Goal: Information Seeking & Learning: Learn about a topic

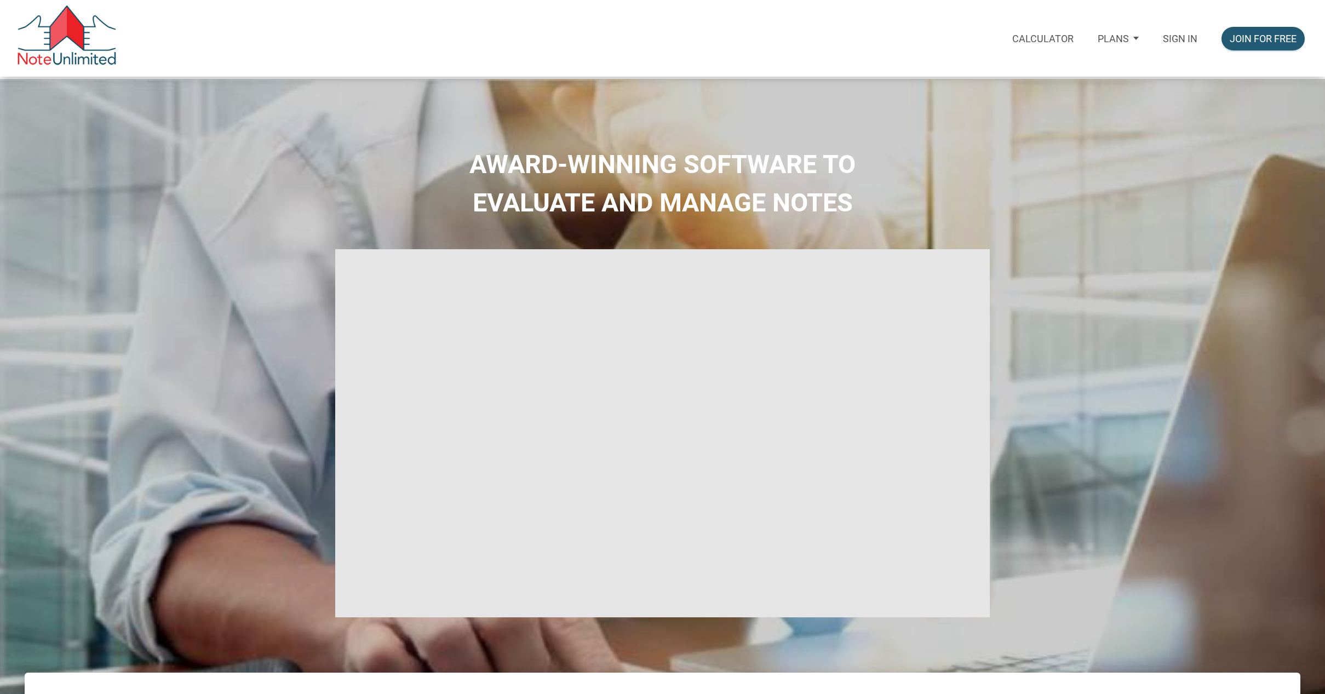
click at [1172, 35] on p "Sign in" at bounding box center [1180, 39] width 35 height 12
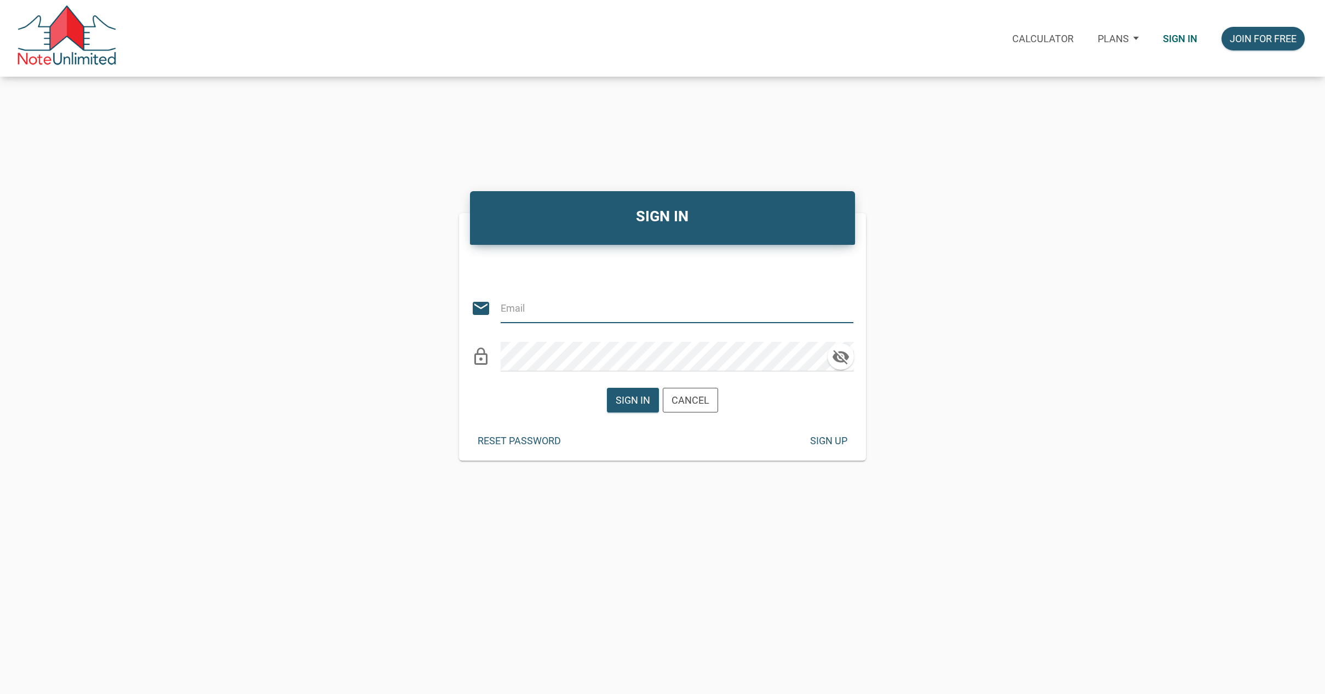
type input "jimpsess@gmail.com"
click at [635, 399] on div "Sign in" at bounding box center [633, 400] width 35 height 15
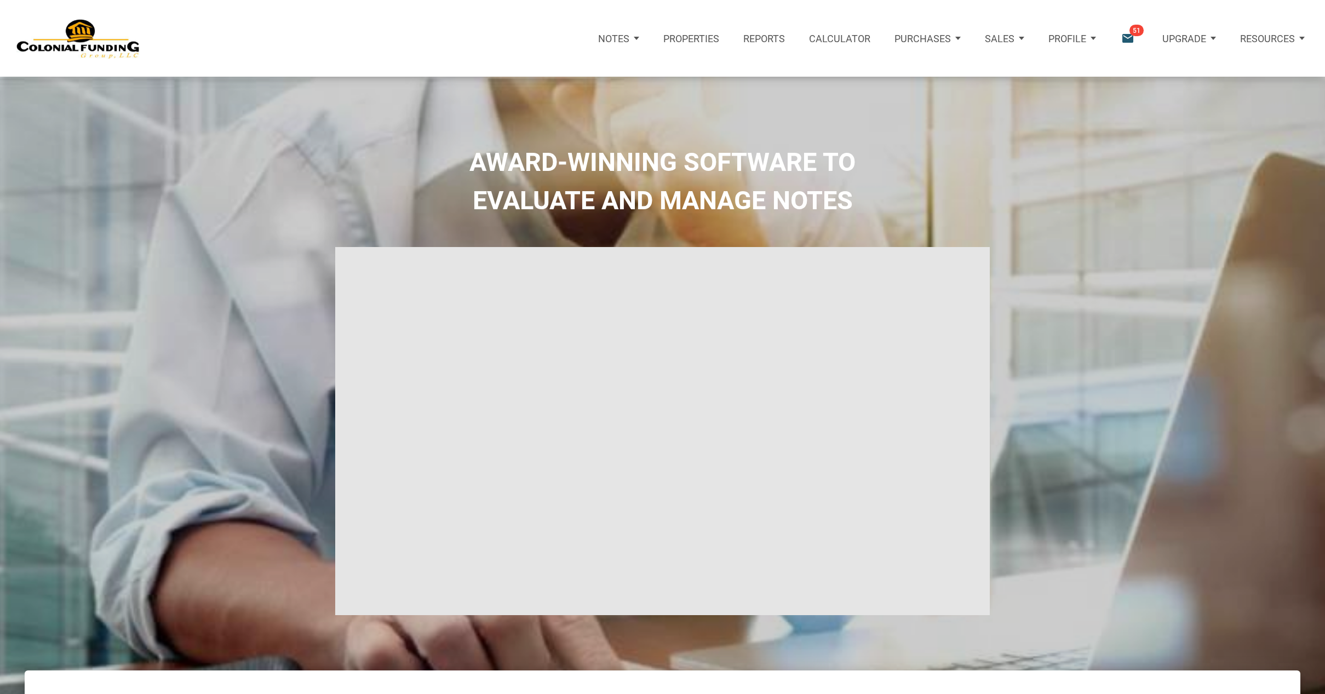
type input "Introduction to new features"
select select
click at [1129, 40] on icon "email" at bounding box center [1127, 38] width 15 height 15
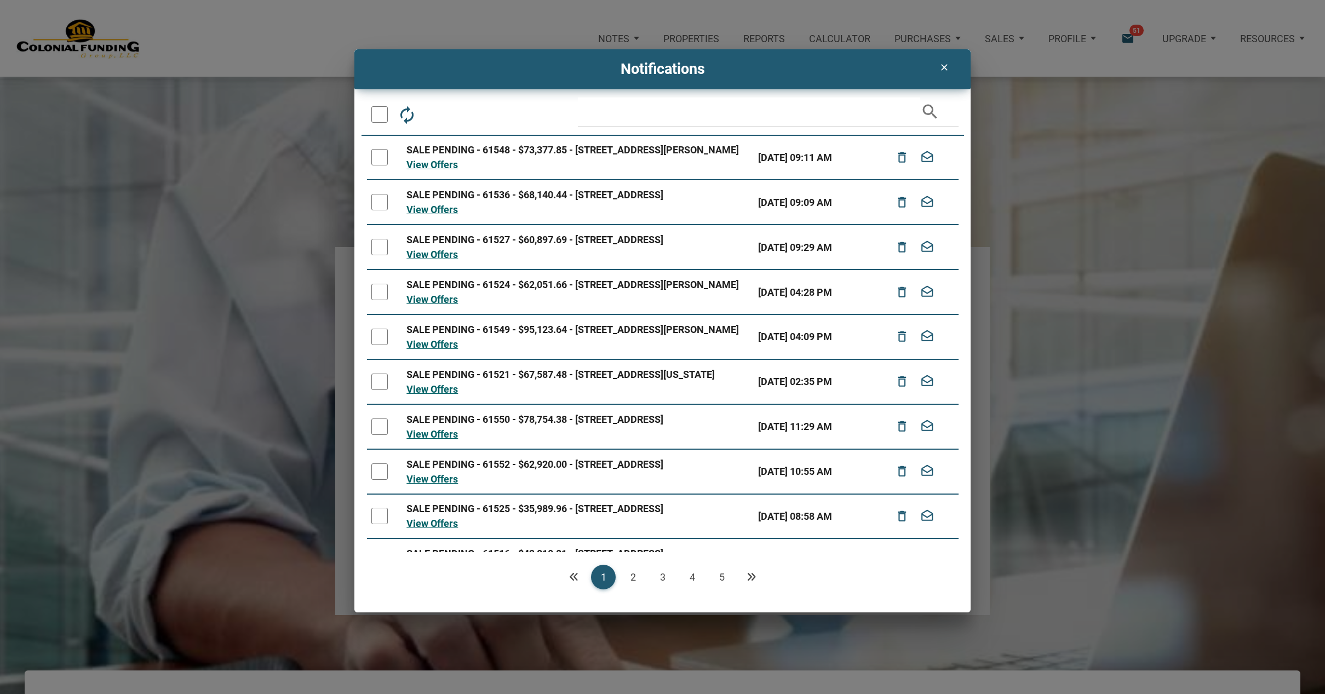
click at [942, 71] on icon "clear" at bounding box center [943, 67] width 13 height 11
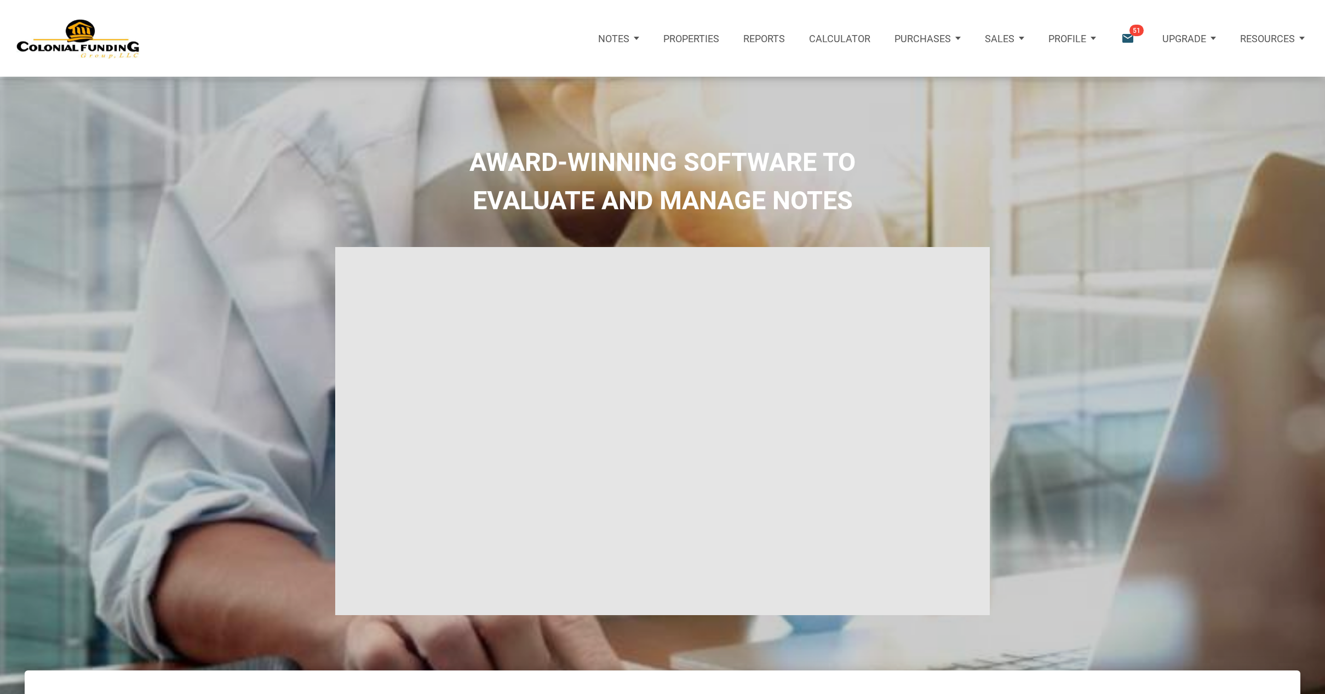
click at [1091, 38] on div "Profile" at bounding box center [1072, 38] width 72 height 39
click at [1021, 33] on div "Sales" at bounding box center [1005, 38] width 64 height 39
click at [954, 37] on div "Purchases" at bounding box center [928, 38] width 90 height 39
click at [881, 72] on link "Offers" at bounding box center [907, 72] width 126 height 25
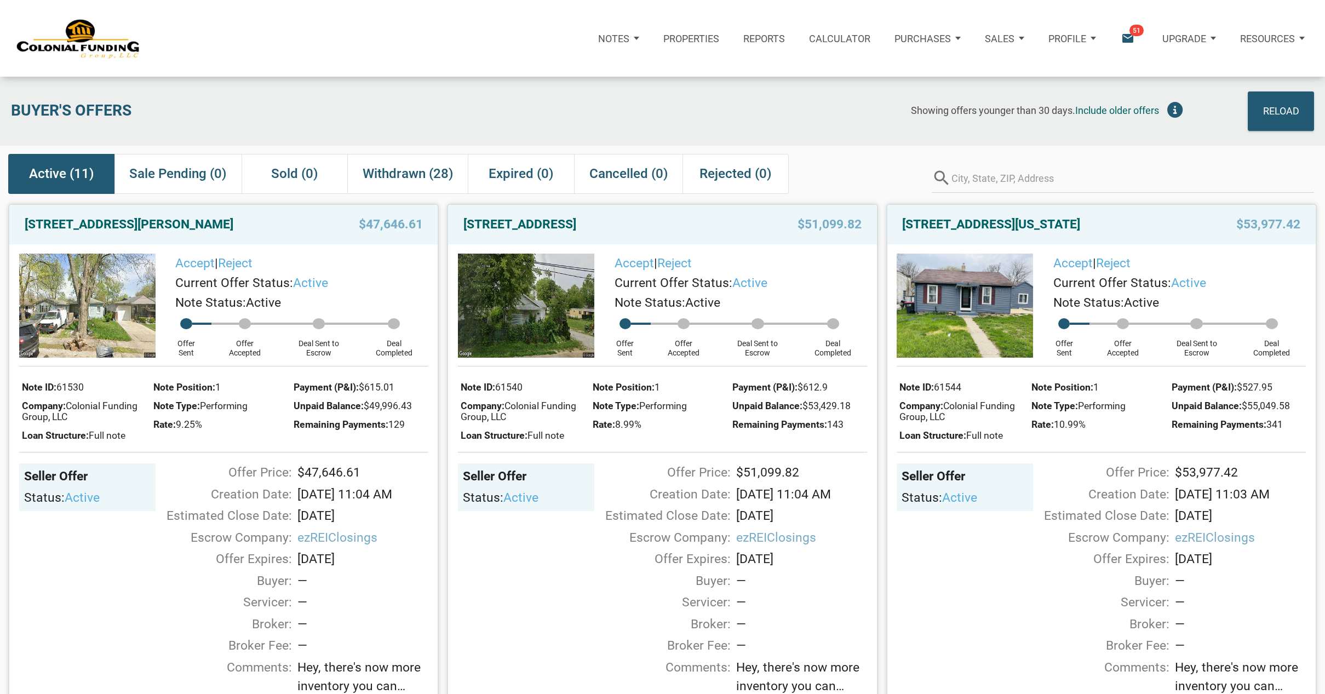
click at [61, 169] on span "Active (11)" at bounding box center [61, 174] width 65 height 20
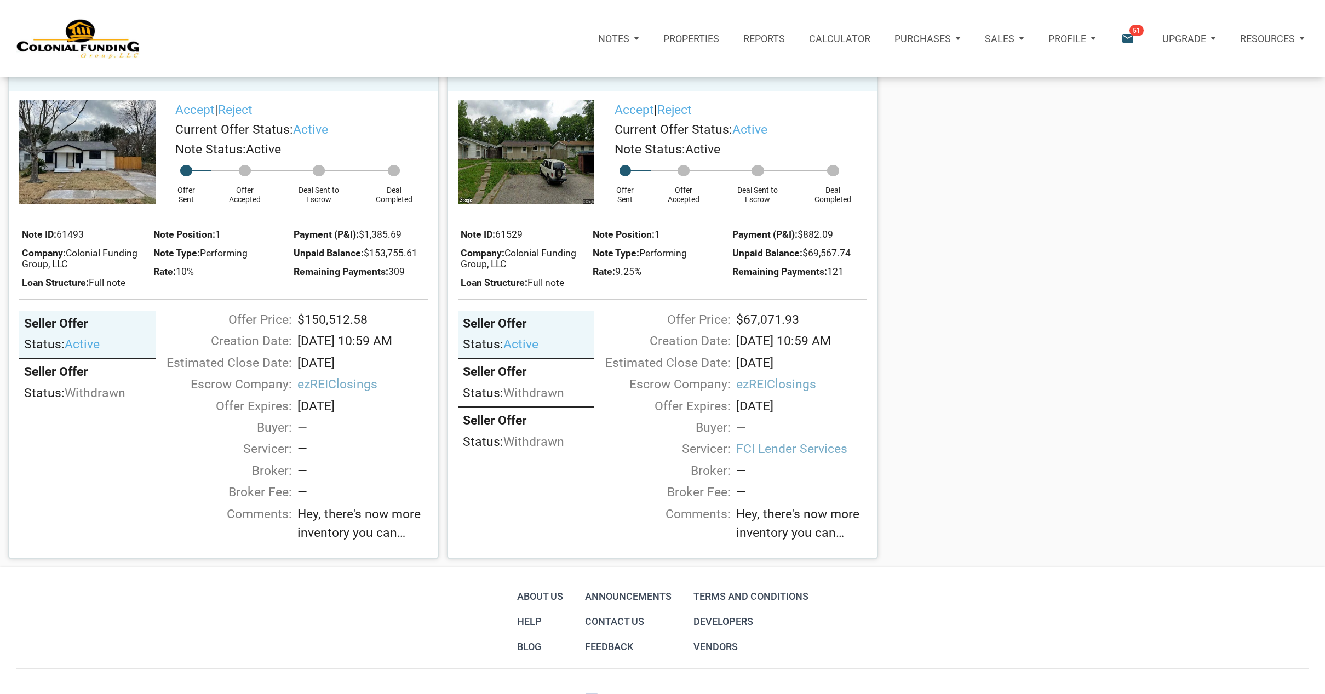
scroll to position [1795, 0]
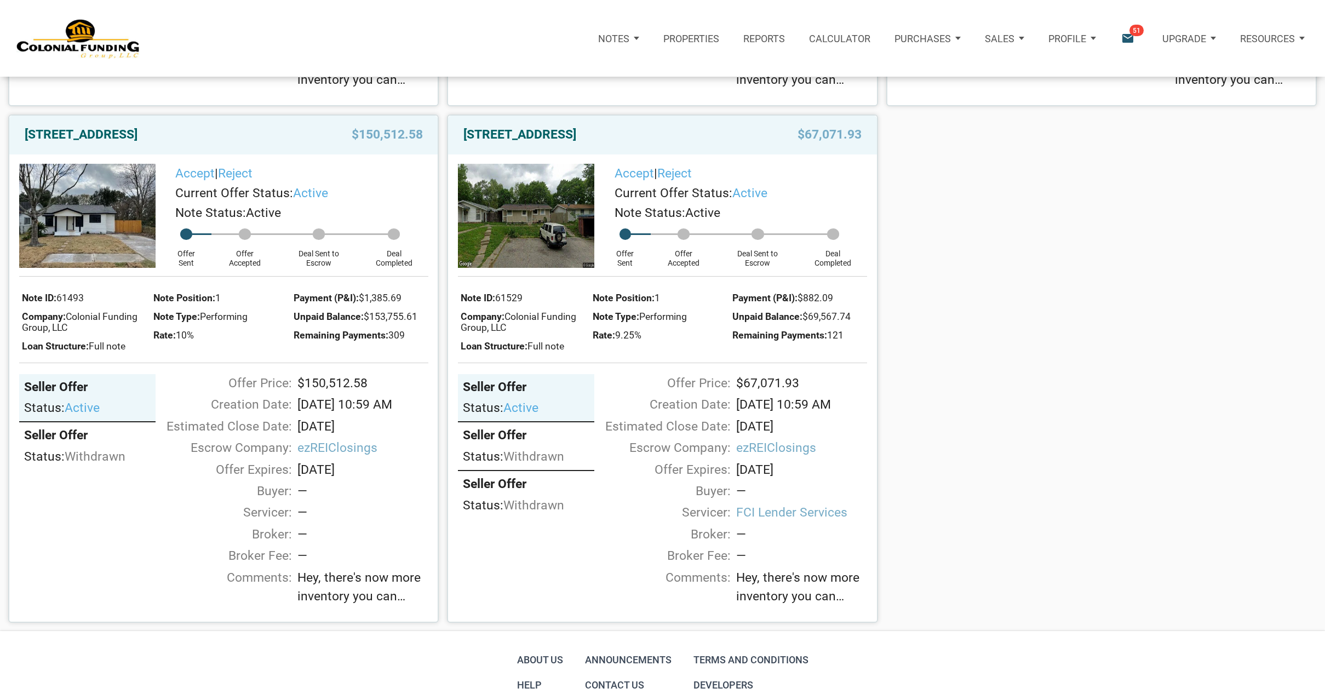
scroll to position [1642, 0]
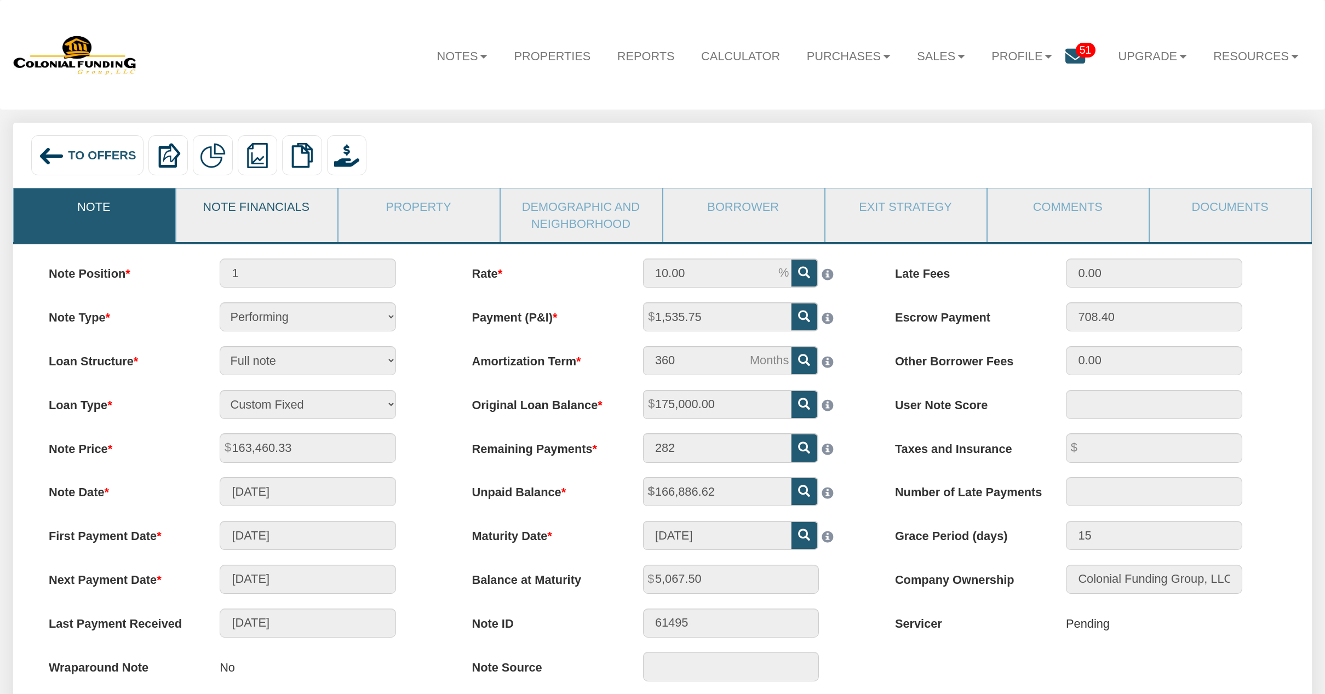
click at [262, 204] on link "Note Financials" at bounding box center [256, 206] width 160 height 36
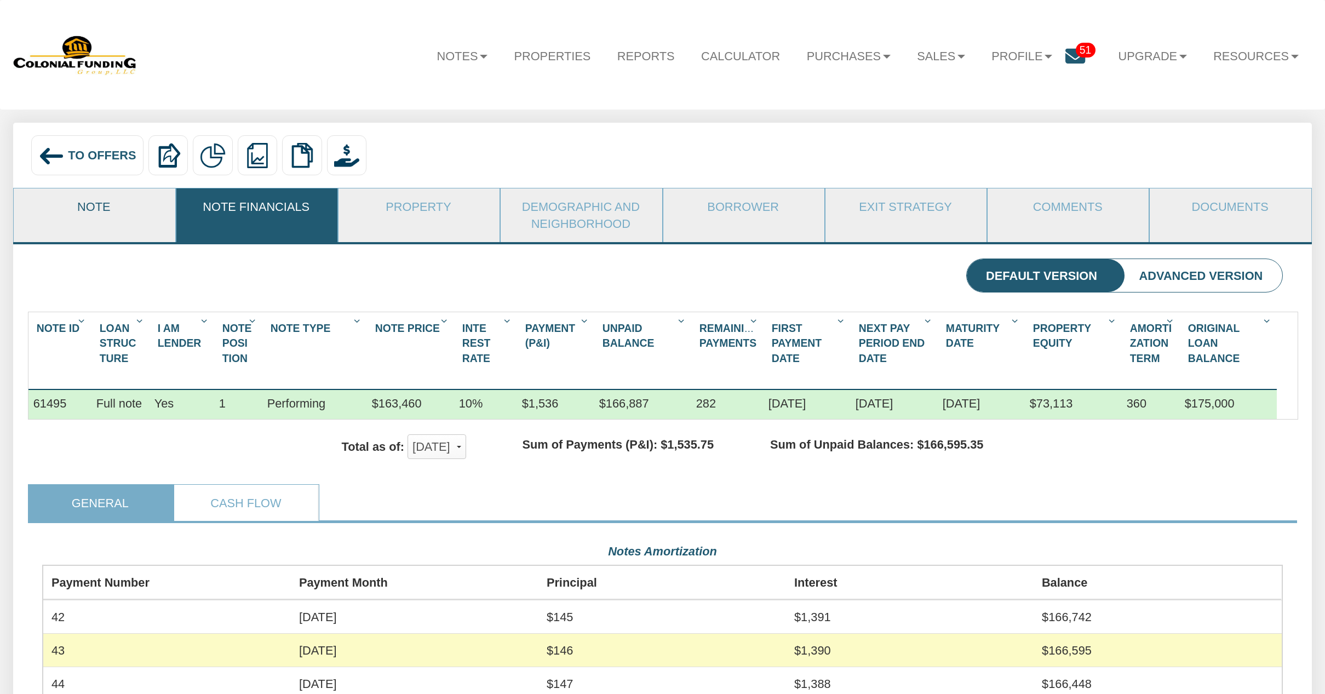
click at [112, 208] on link "Note" at bounding box center [94, 206] width 160 height 36
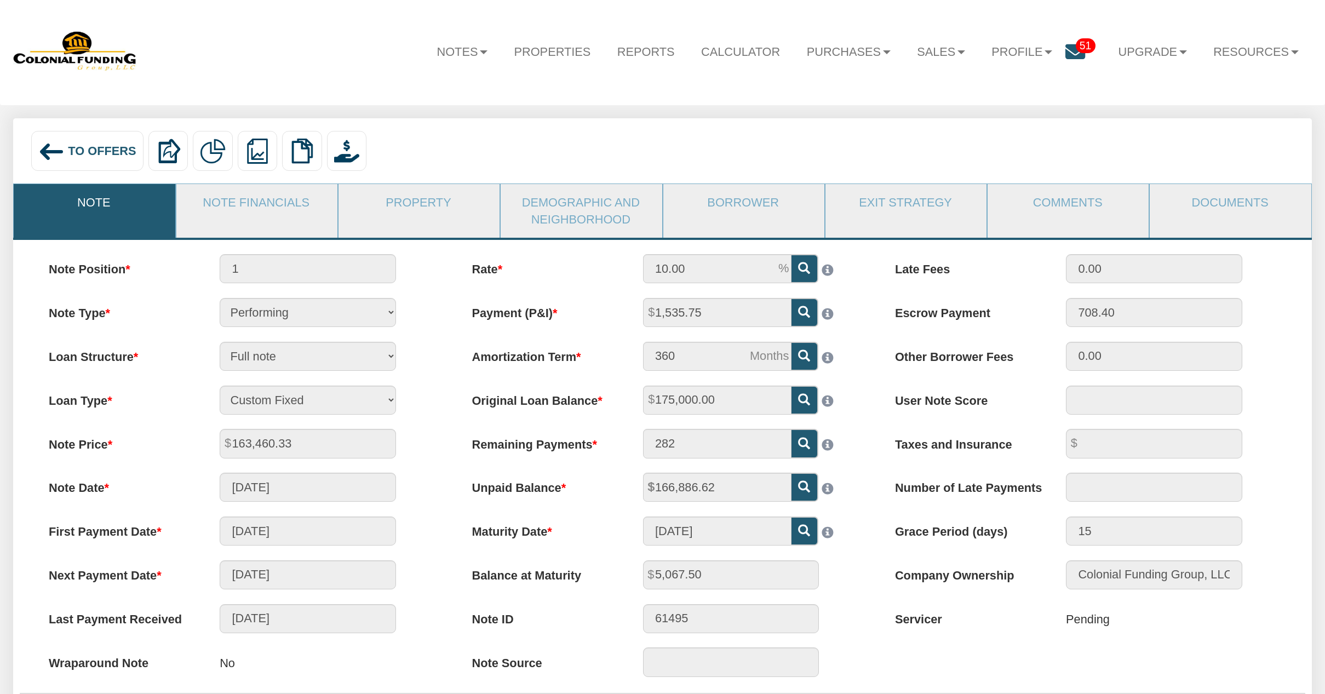
click at [51, 147] on img at bounding box center [51, 152] width 26 height 26
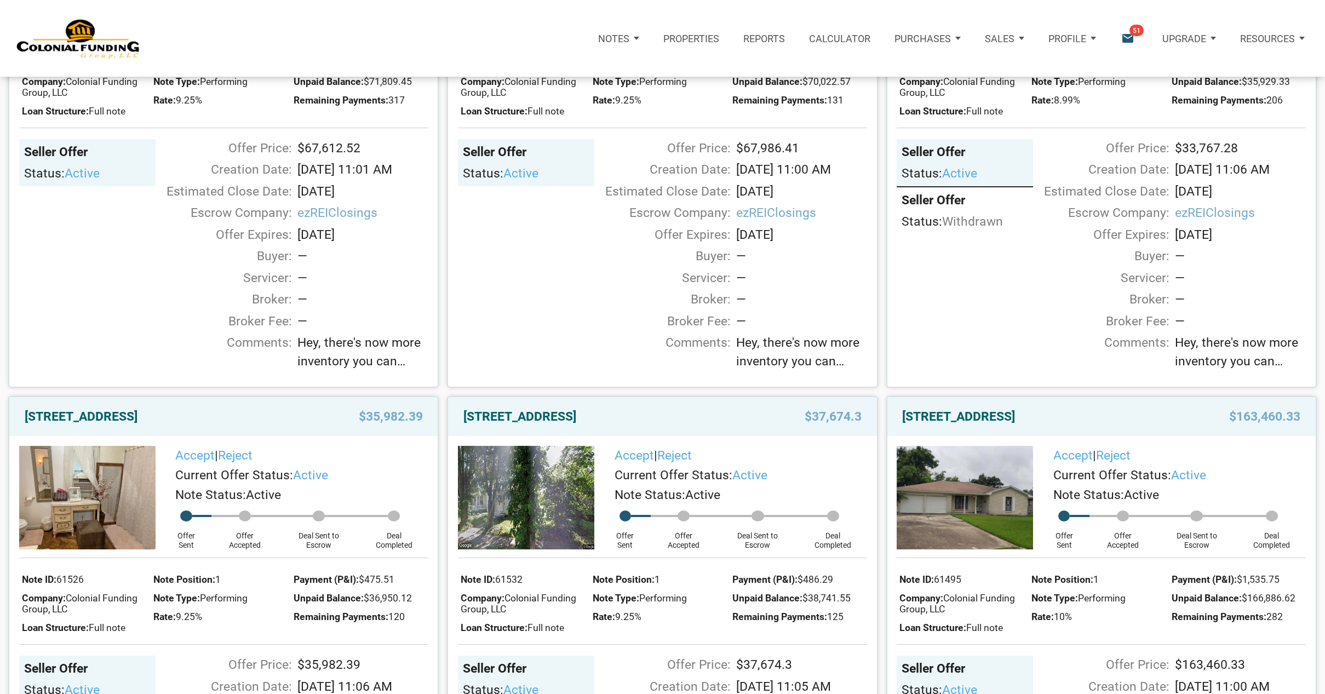
scroll to position [839, 0]
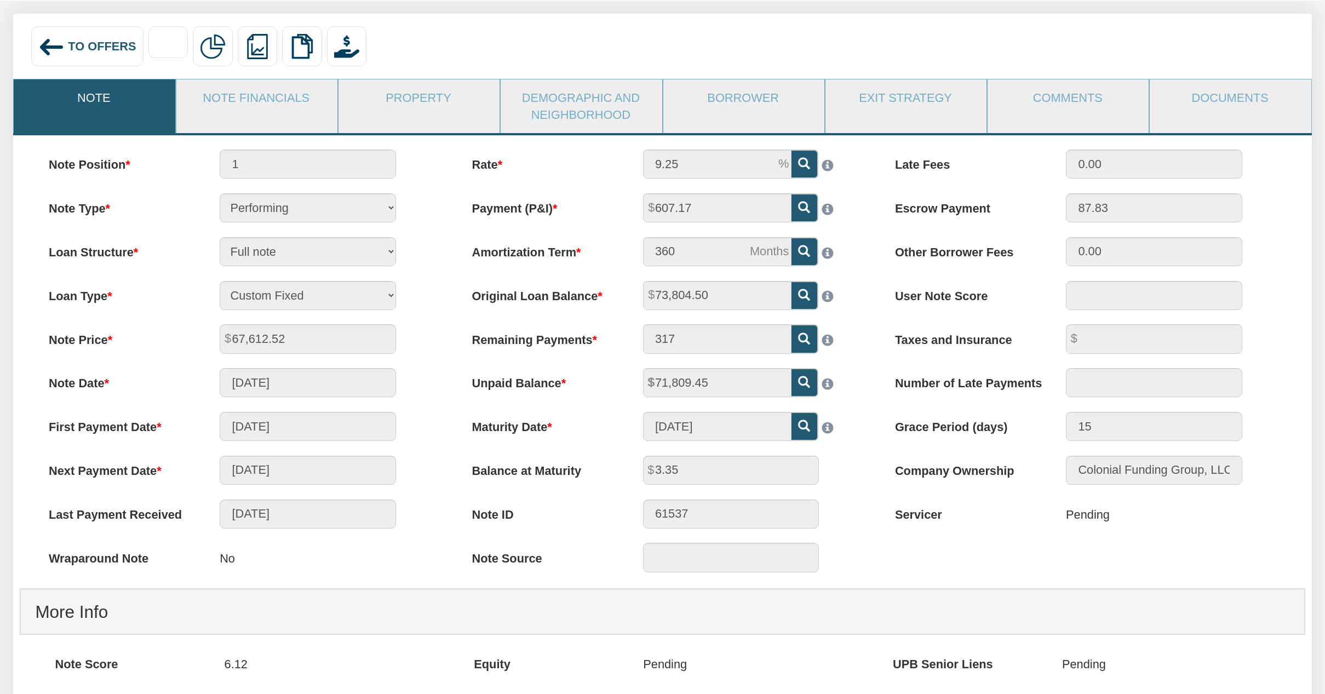
scroll to position [109, 0]
